Goal: Information Seeking & Learning: Learn about a topic

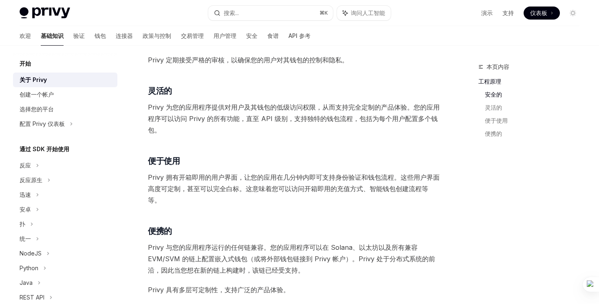
scroll to position [334, 0]
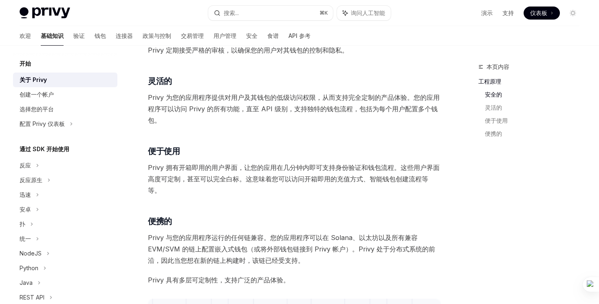
click at [531, 13] on font "仪表板" at bounding box center [539, 12] width 17 height 7
click at [510, 11] on font "支持" at bounding box center [508, 12] width 11 height 7
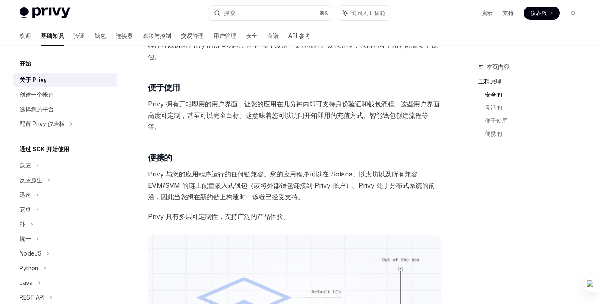
scroll to position [395, 0]
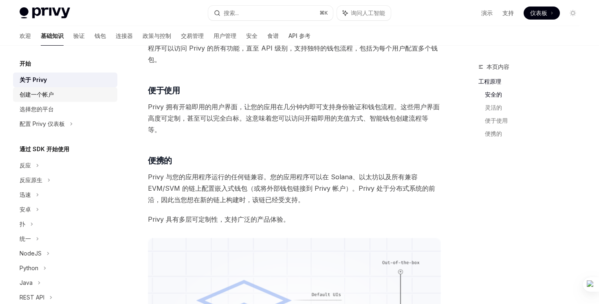
click at [55, 95] on div "创建一个帐户" at bounding box center [66, 95] width 93 height 10
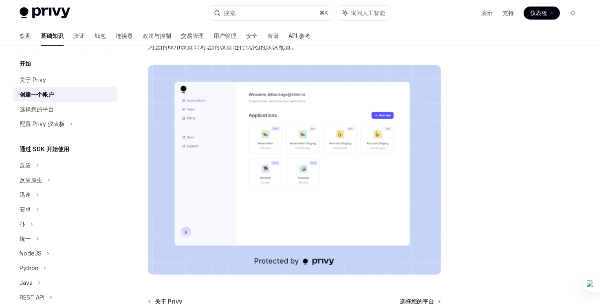
scroll to position [105, 0]
click at [29, 106] on font "选择您的平台" at bounding box center [37, 109] width 34 height 7
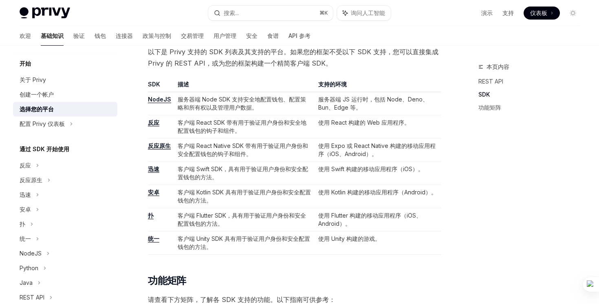
scroll to position [422, 0]
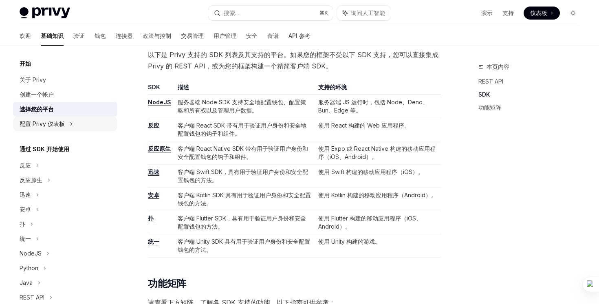
click at [84, 126] on div "配置 Privy 仪表板" at bounding box center [65, 124] width 104 height 15
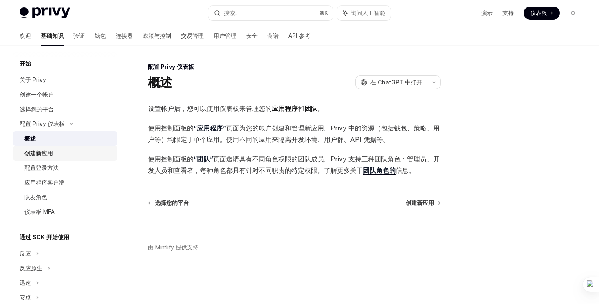
click at [74, 153] on div "创建新应用" at bounding box center [68, 153] width 88 height 10
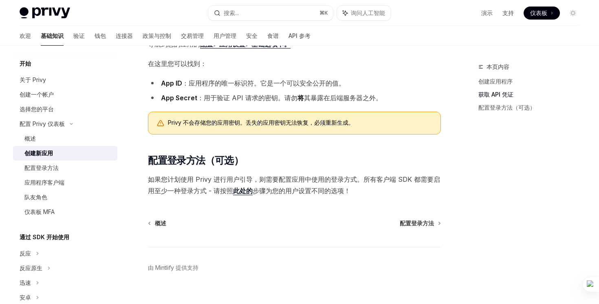
scroll to position [208, 0]
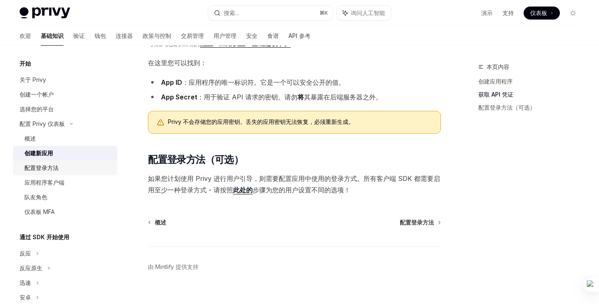
click at [43, 167] on font "配置登录方法" at bounding box center [41, 167] width 34 height 7
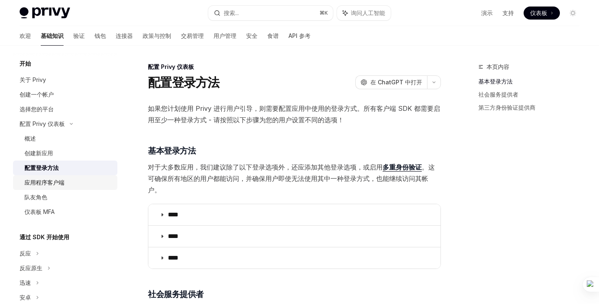
click at [59, 187] on div "应用程序客户端" at bounding box center [44, 183] width 40 height 10
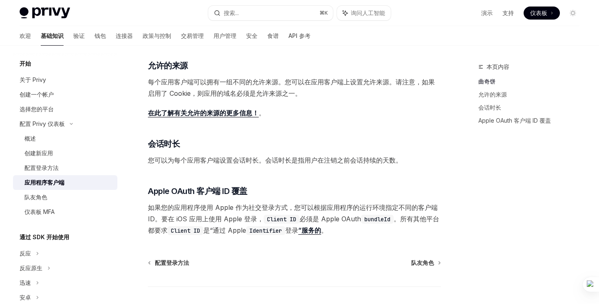
scroll to position [302, 0]
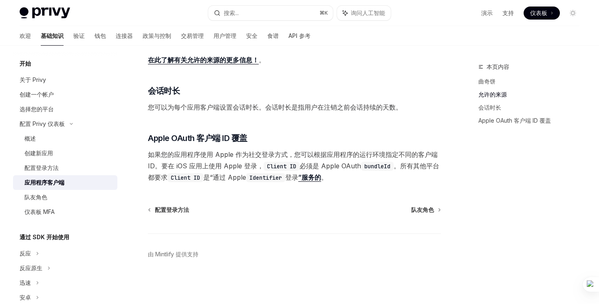
click at [48, 237] on font "通过 SDK 开始使用" at bounding box center [45, 237] width 50 height 7
click at [46, 197] on font "队友角色" at bounding box center [35, 197] width 23 height 7
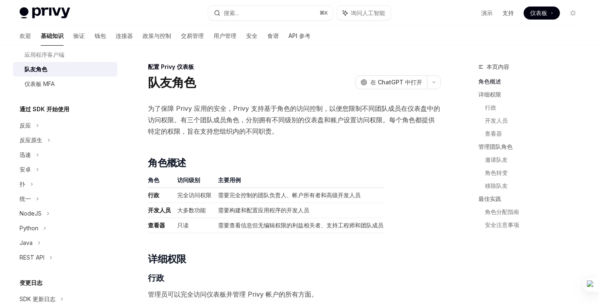
scroll to position [218, 0]
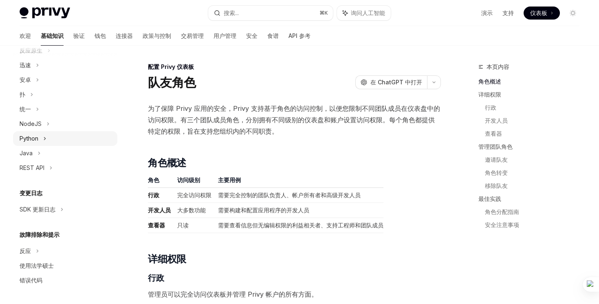
click at [63, 142] on div "Python" at bounding box center [65, 138] width 104 height 15
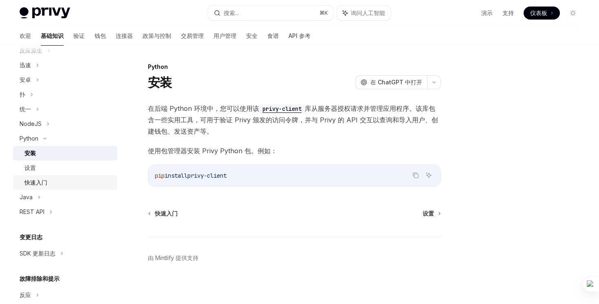
click at [62, 182] on div "快速入门" at bounding box center [68, 183] width 88 height 10
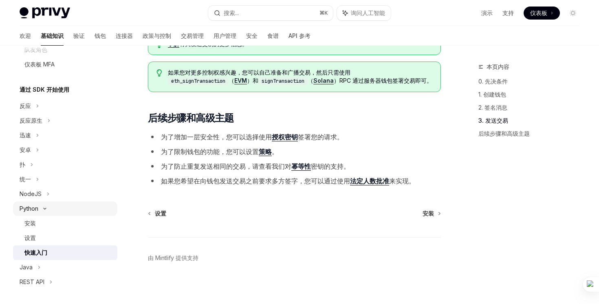
scroll to position [140, 0]
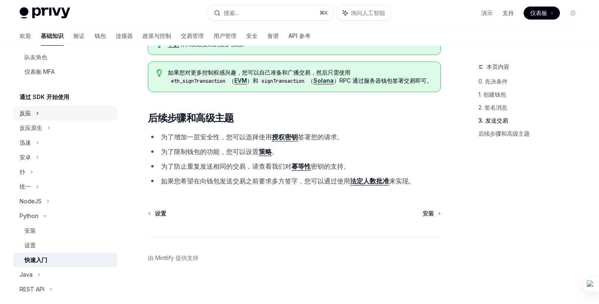
click at [53, 112] on div "反应" at bounding box center [65, 113] width 104 height 15
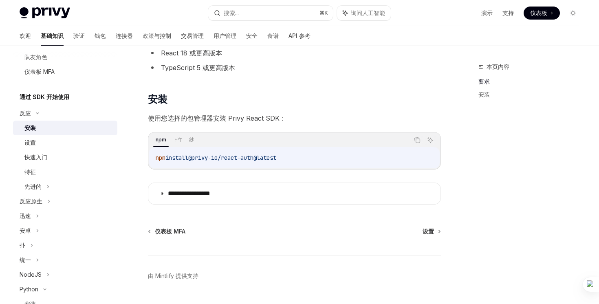
scroll to position [97, 0]
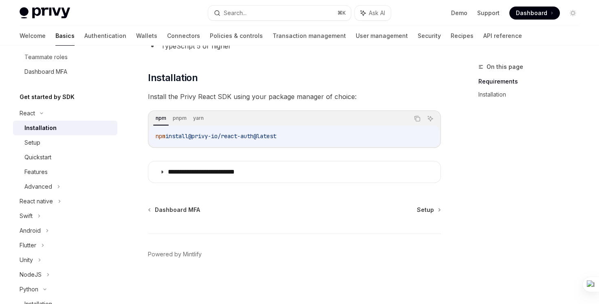
click at [526, 138] on div "On this page Requirements Installation" at bounding box center [524, 183] width 124 height 242
click at [68, 267] on div "Unity" at bounding box center [65, 260] width 104 height 15
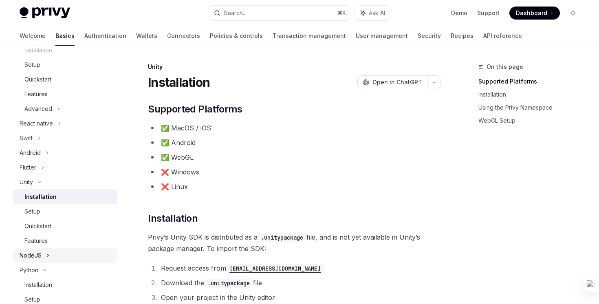
scroll to position [231, 0]
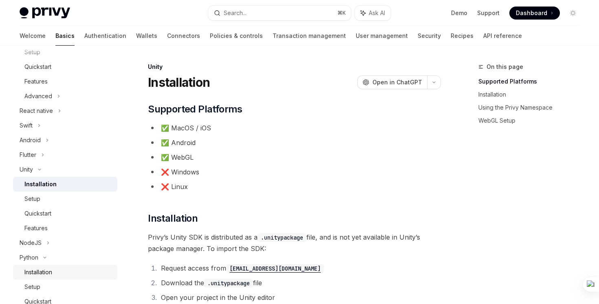
click at [59, 273] on div "Installation" at bounding box center [68, 273] width 88 height 10
type textarea "*"
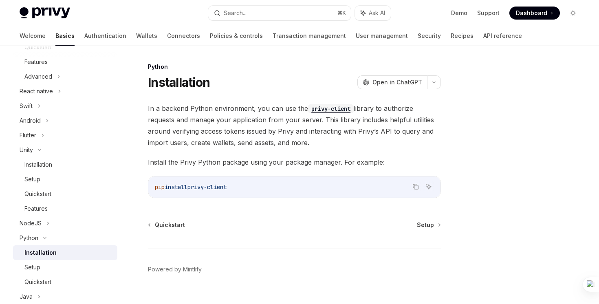
scroll to position [15, 0]
